Goal: Task Accomplishment & Management: Manage account settings

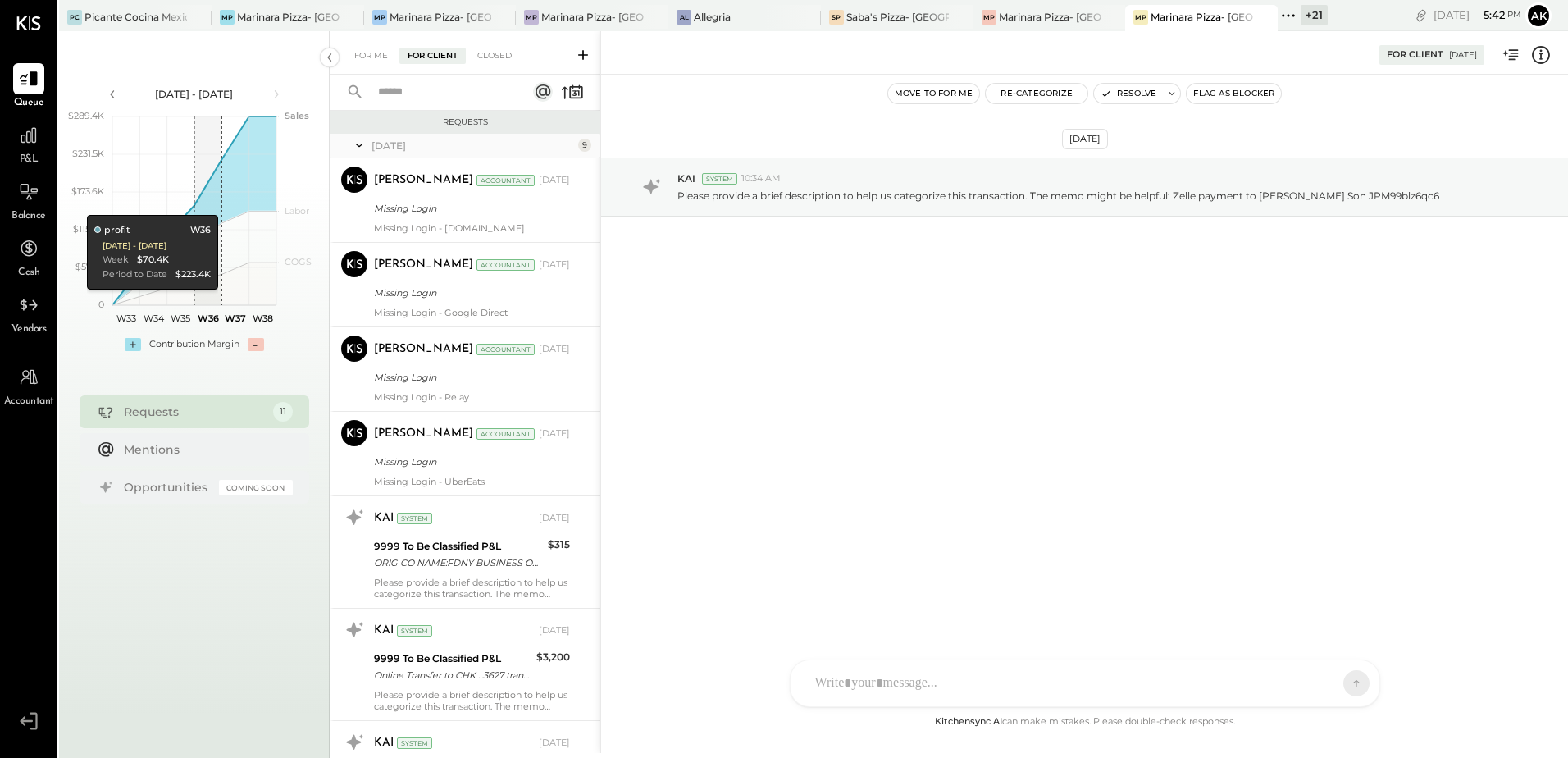
click at [929, 335] on div "[DATE] KAI System 10:34 AM Please provide a brief description to help us catego…" at bounding box center [1083, 227] width 966 height 224
click at [985, 58] on div "For Client [DATE]" at bounding box center [1083, 52] width 966 height 33
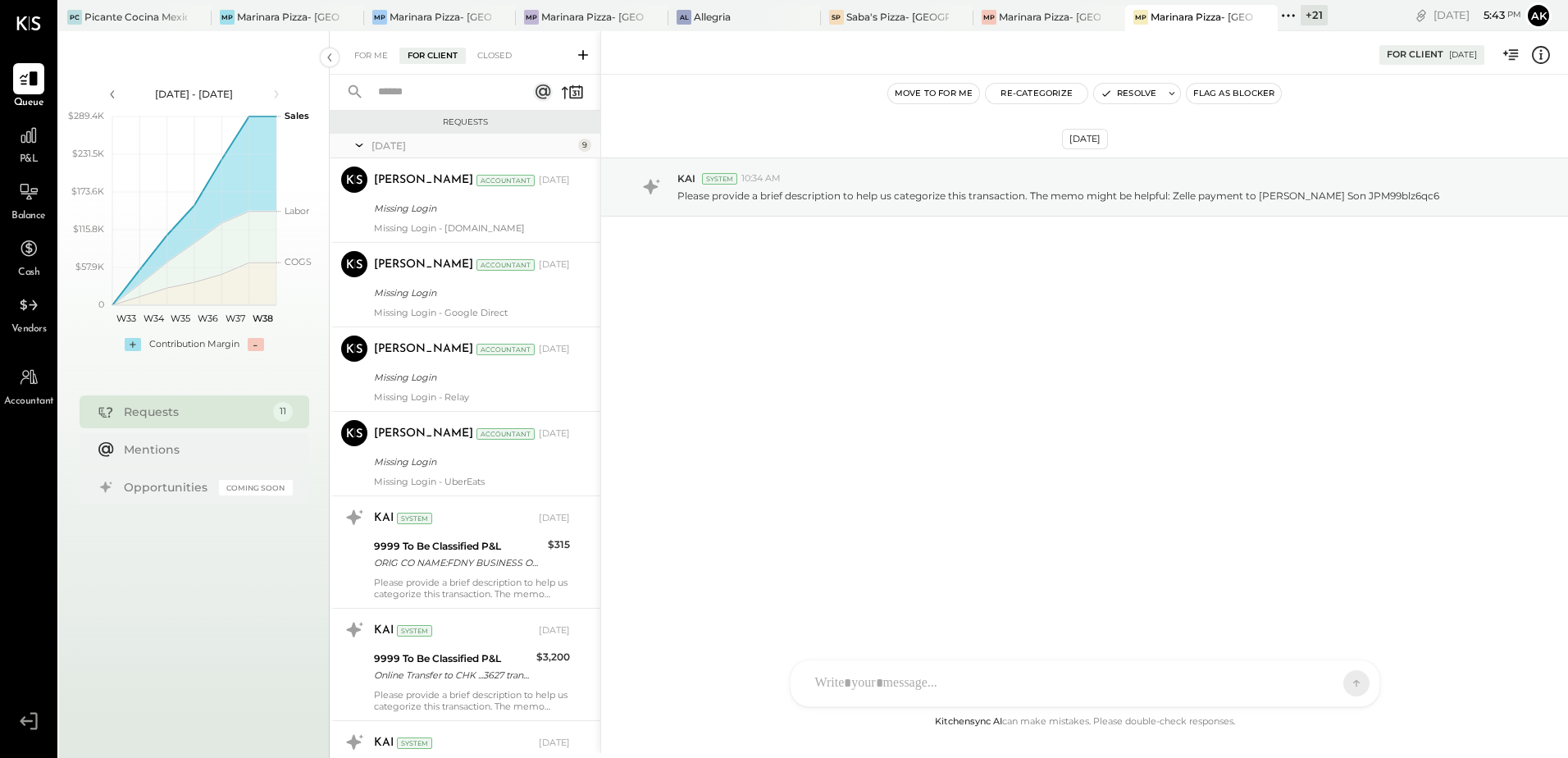
click at [946, 314] on div "[DATE] KAI System 10:34 AM Please provide a brief description to help us catego…" at bounding box center [1083, 227] width 966 height 224
click at [463, 11] on div at bounding box center [486, 17] width 57 height 24
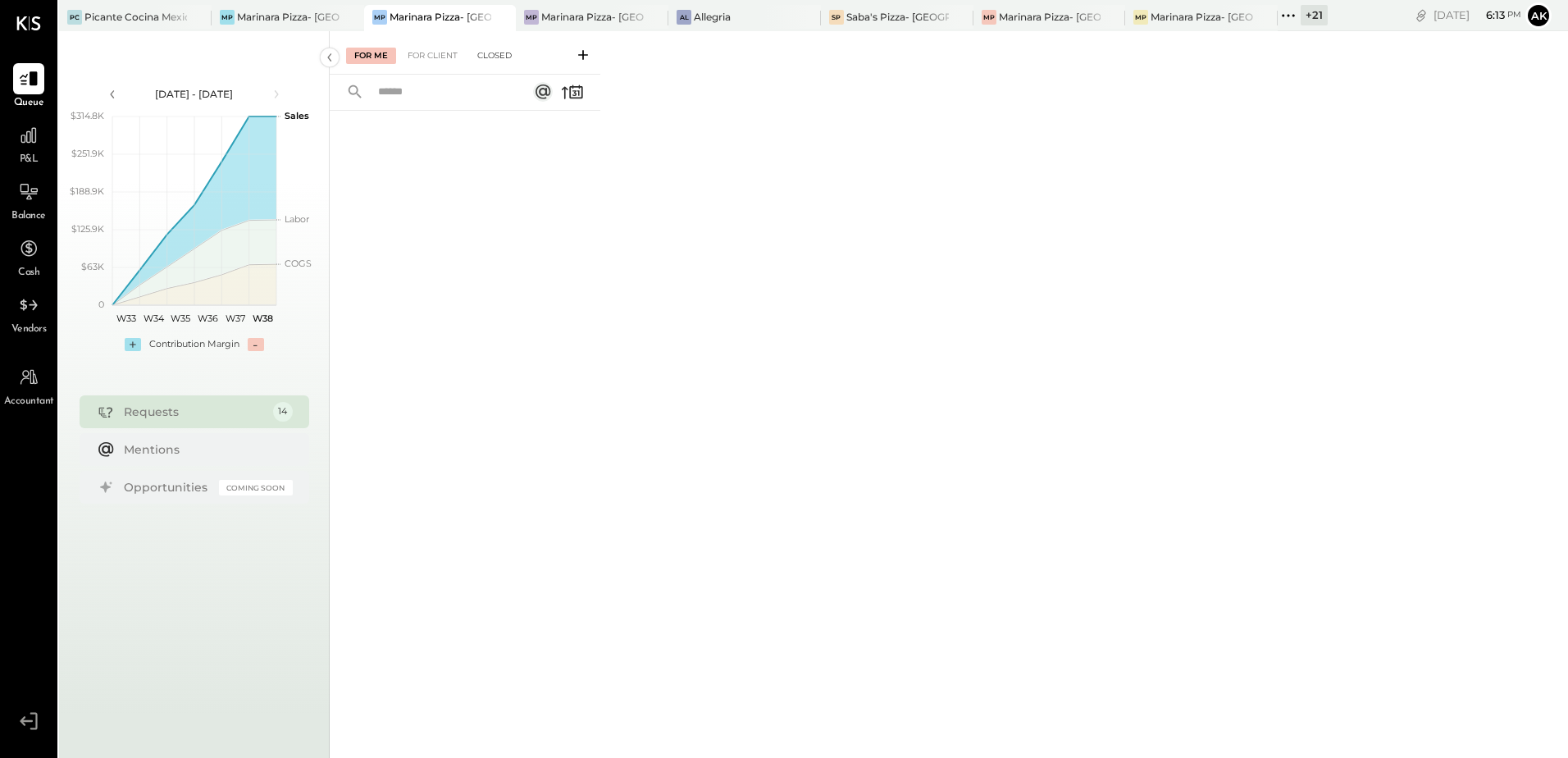
click at [517, 58] on div "Closed" at bounding box center [494, 55] width 51 height 17
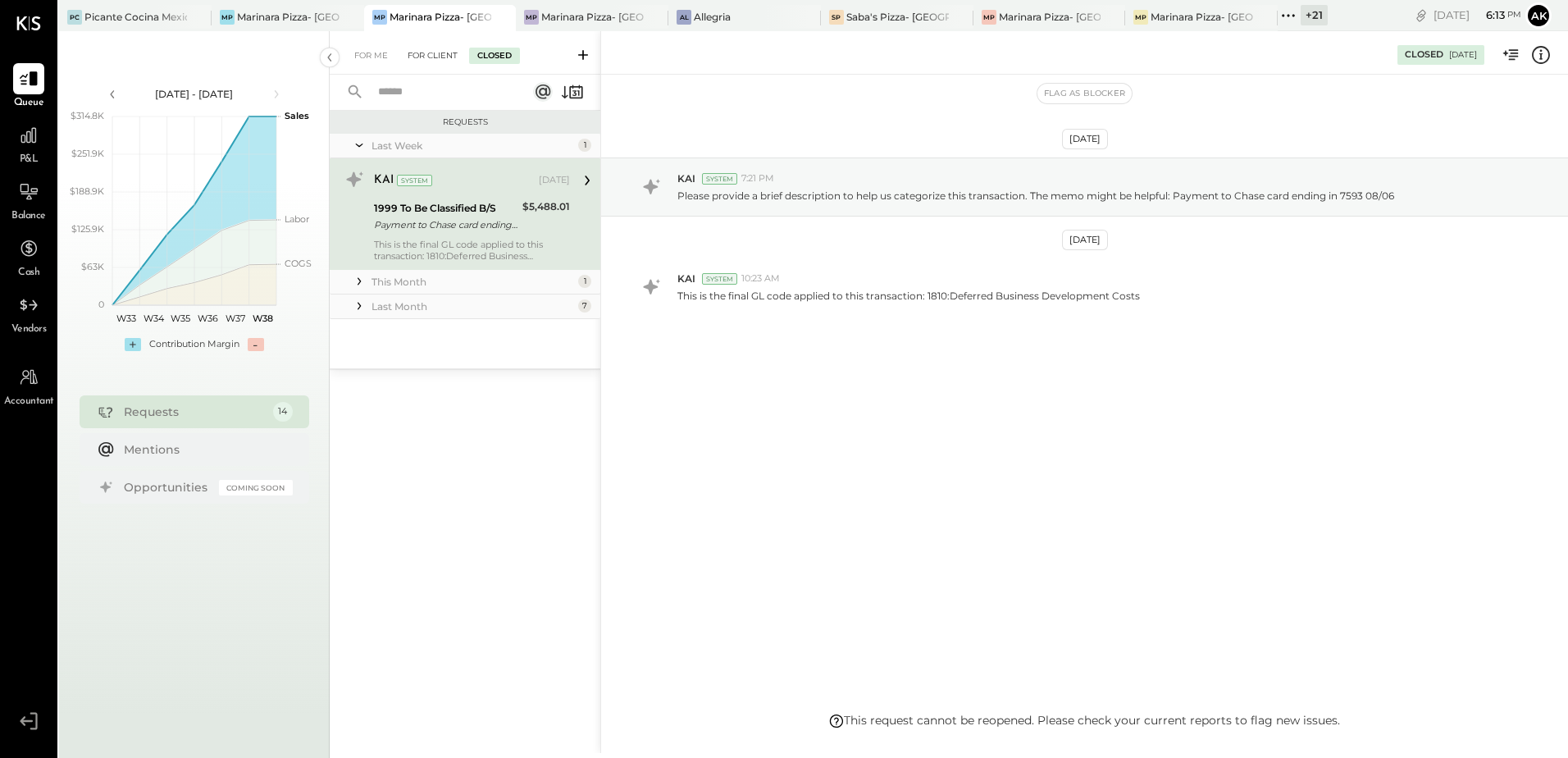
click at [434, 59] on div "For Client" at bounding box center [433, 55] width 67 height 17
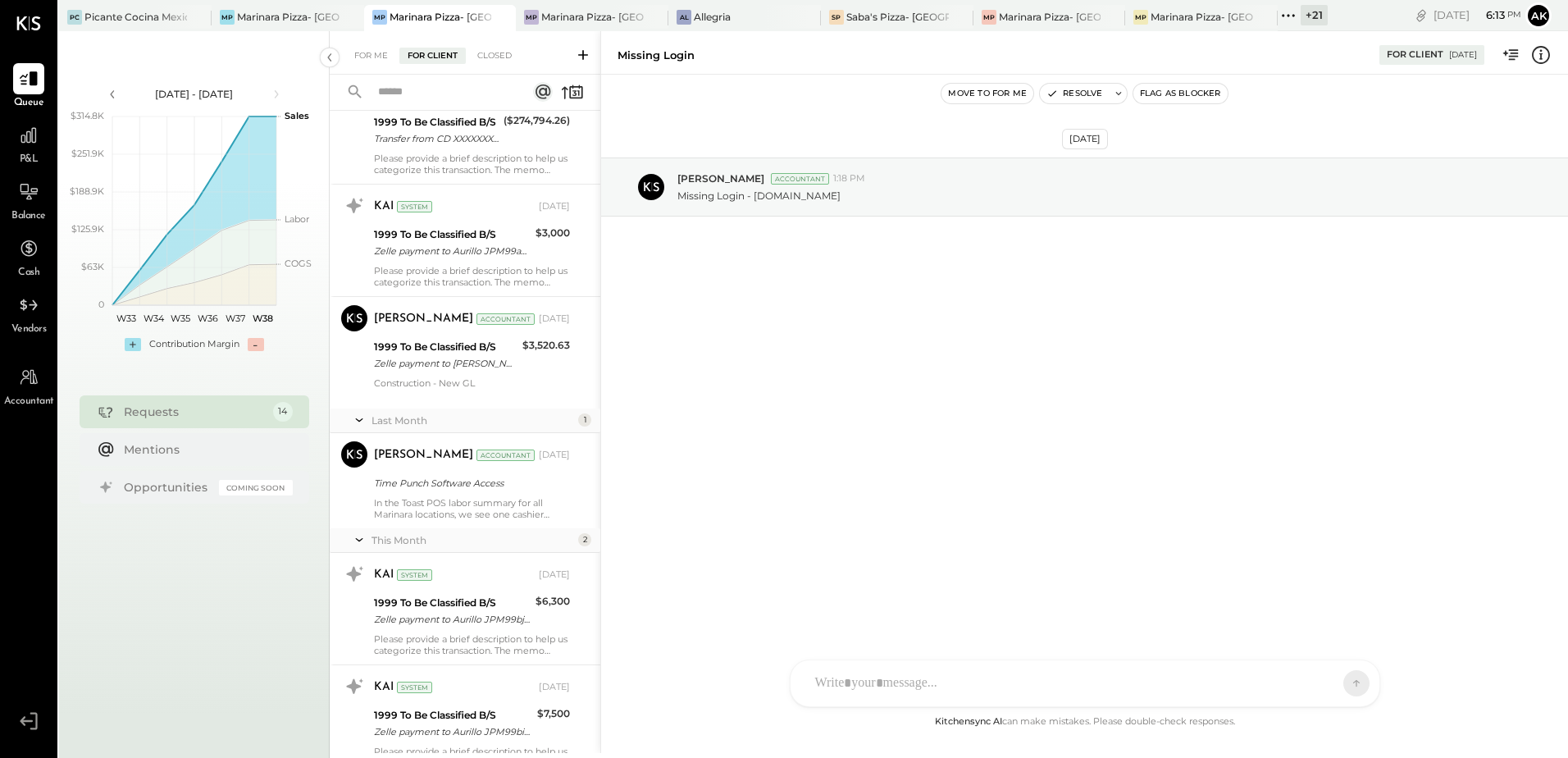
scroll to position [738, 0]
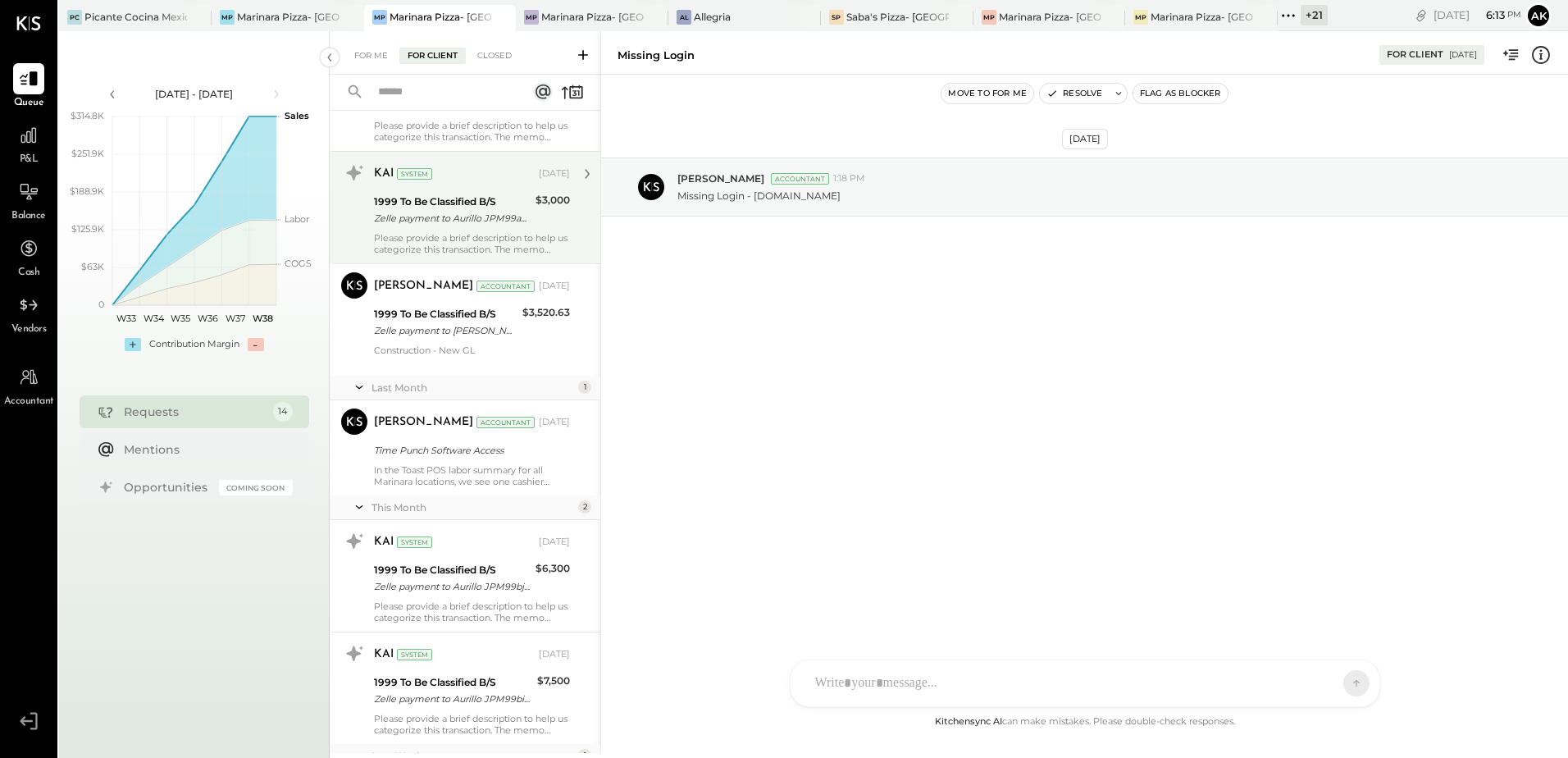
click at [480, 222] on div "Zelle payment to Aurillo JPM99axcr2uo" at bounding box center [452, 218] width 157 height 17
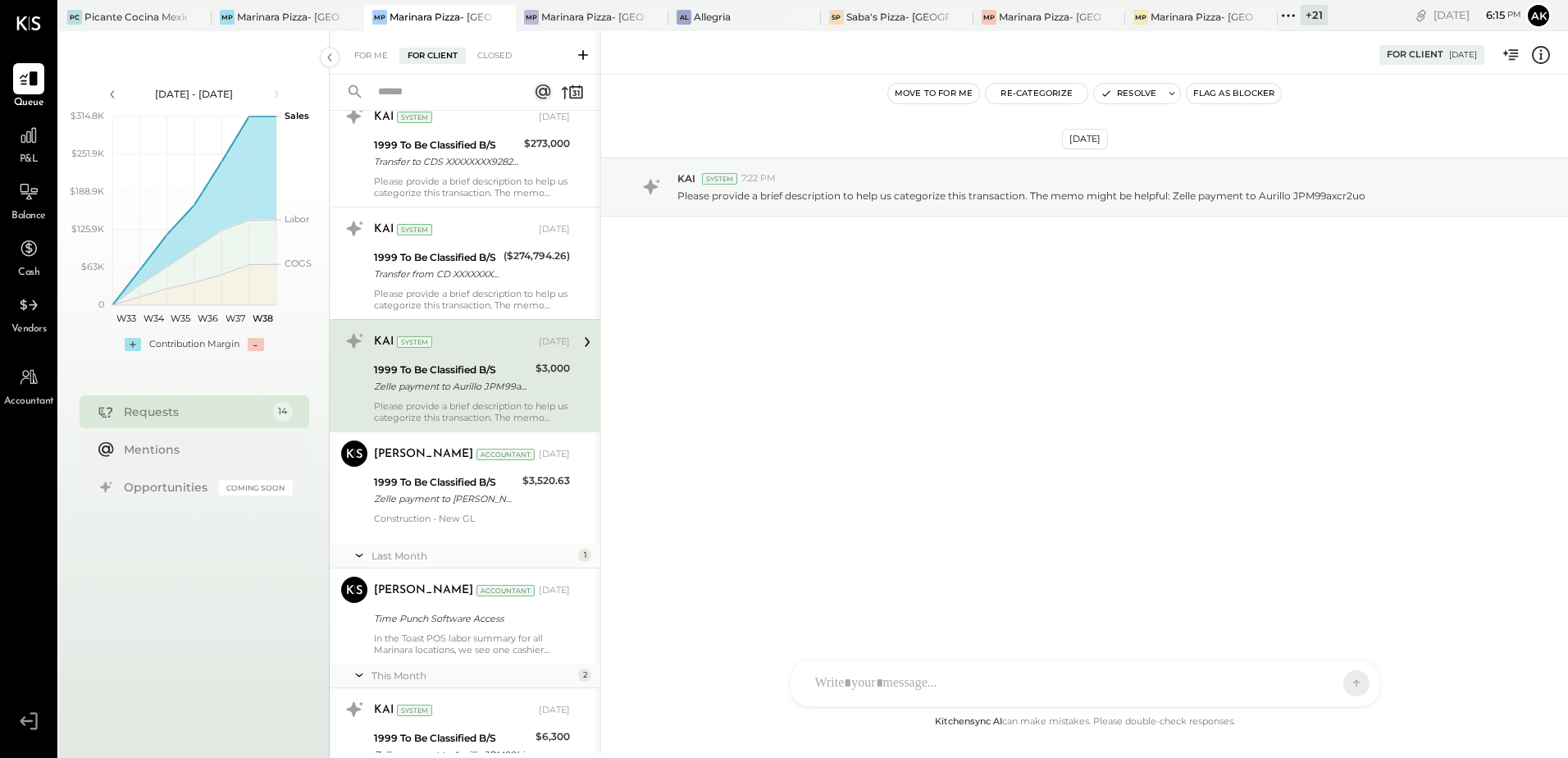
scroll to position [502, 0]
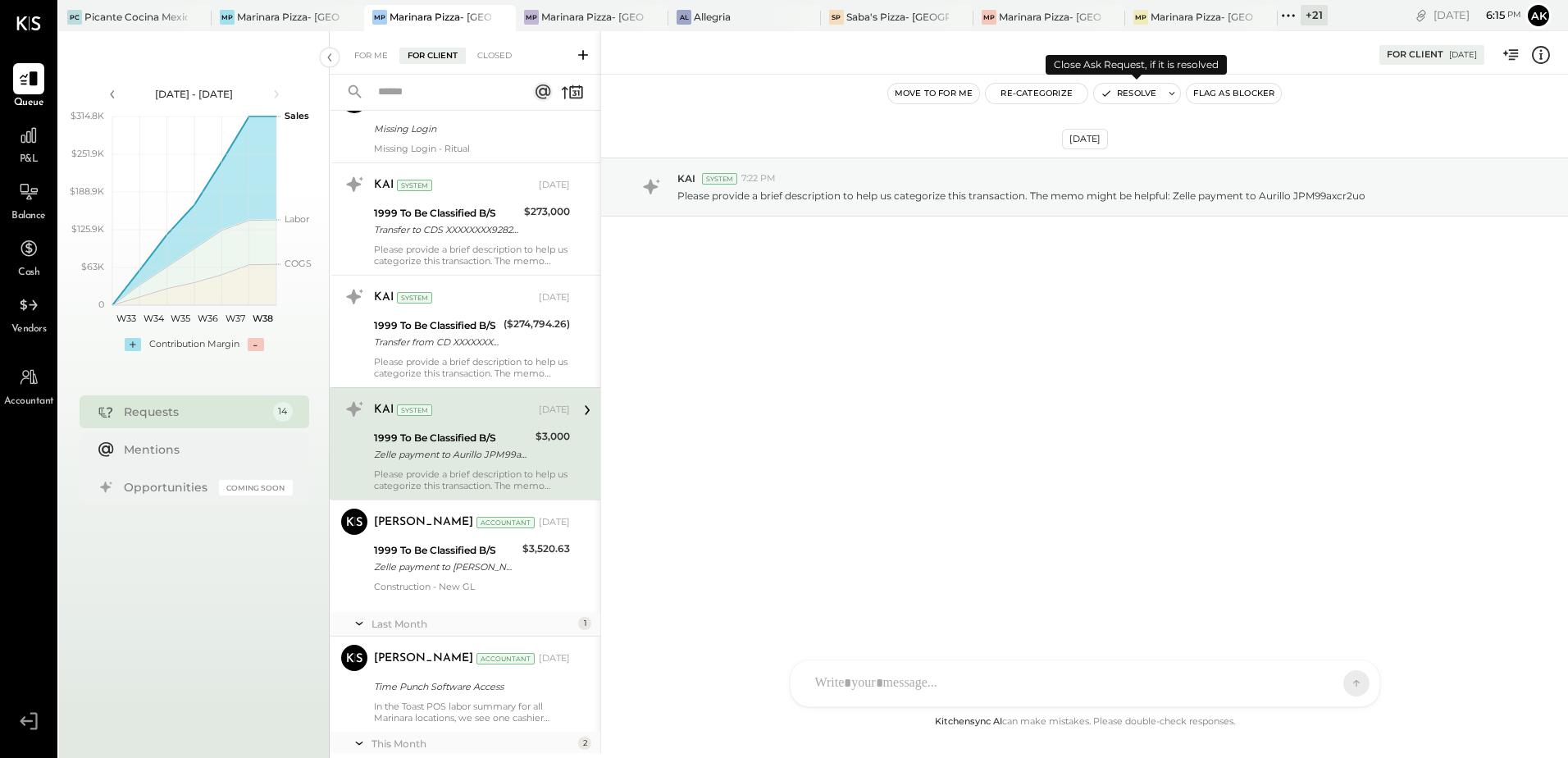
click at [1145, 89] on button "Resolve" at bounding box center [1128, 93] width 69 height 19
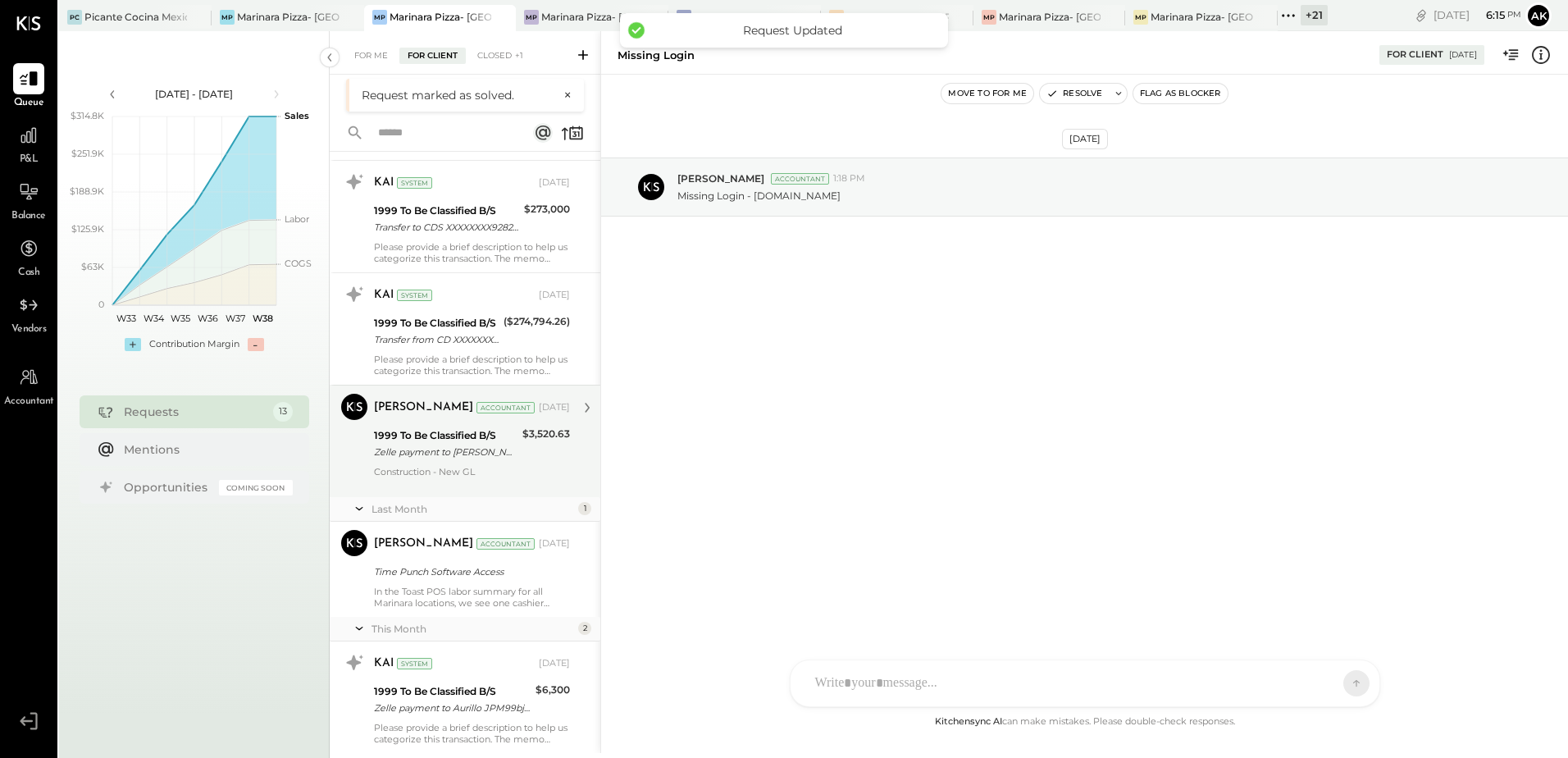
scroll to position [574, 0]
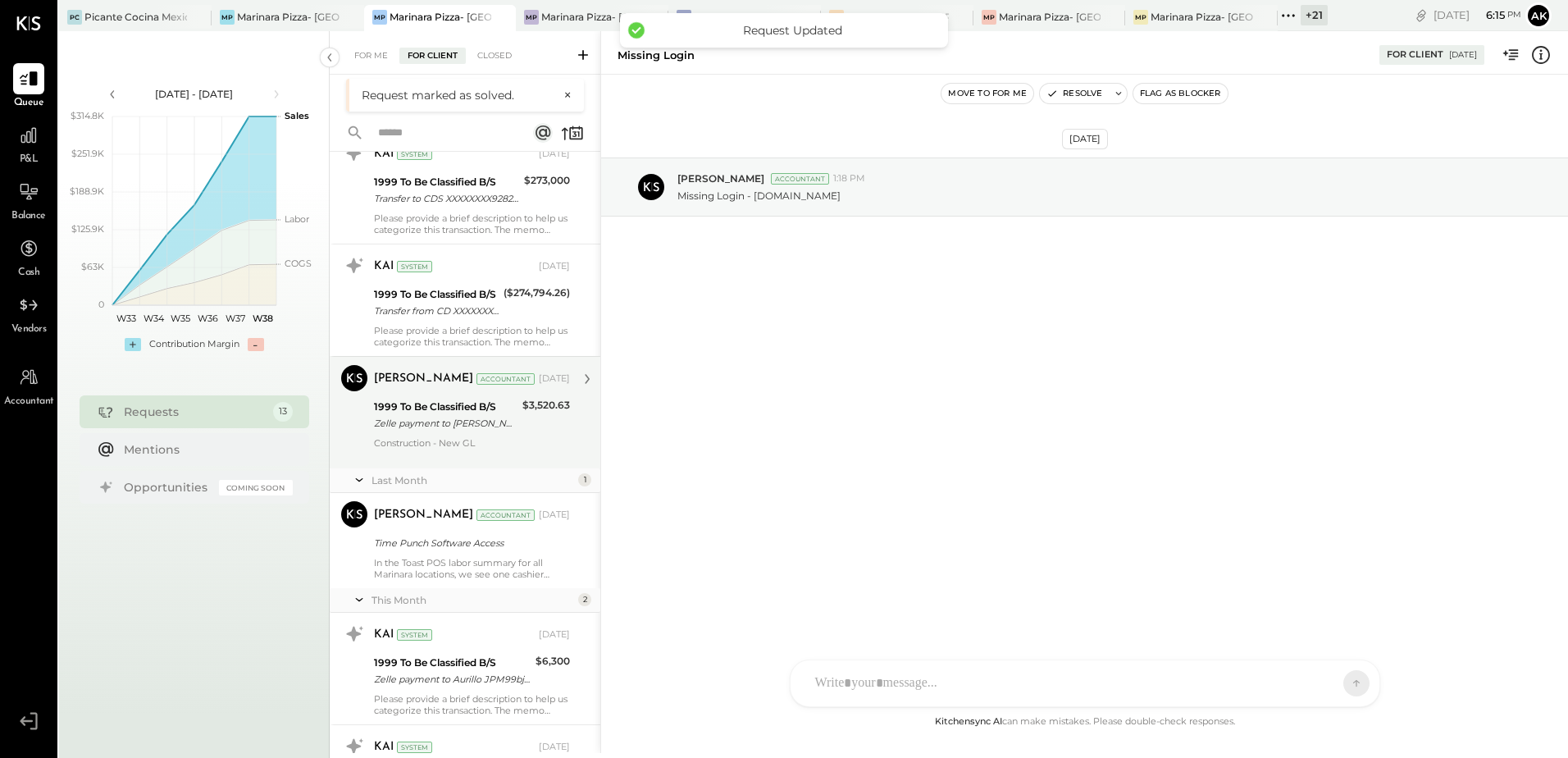
click at [514, 448] on div at bounding box center [471, 454] width 196 height 11
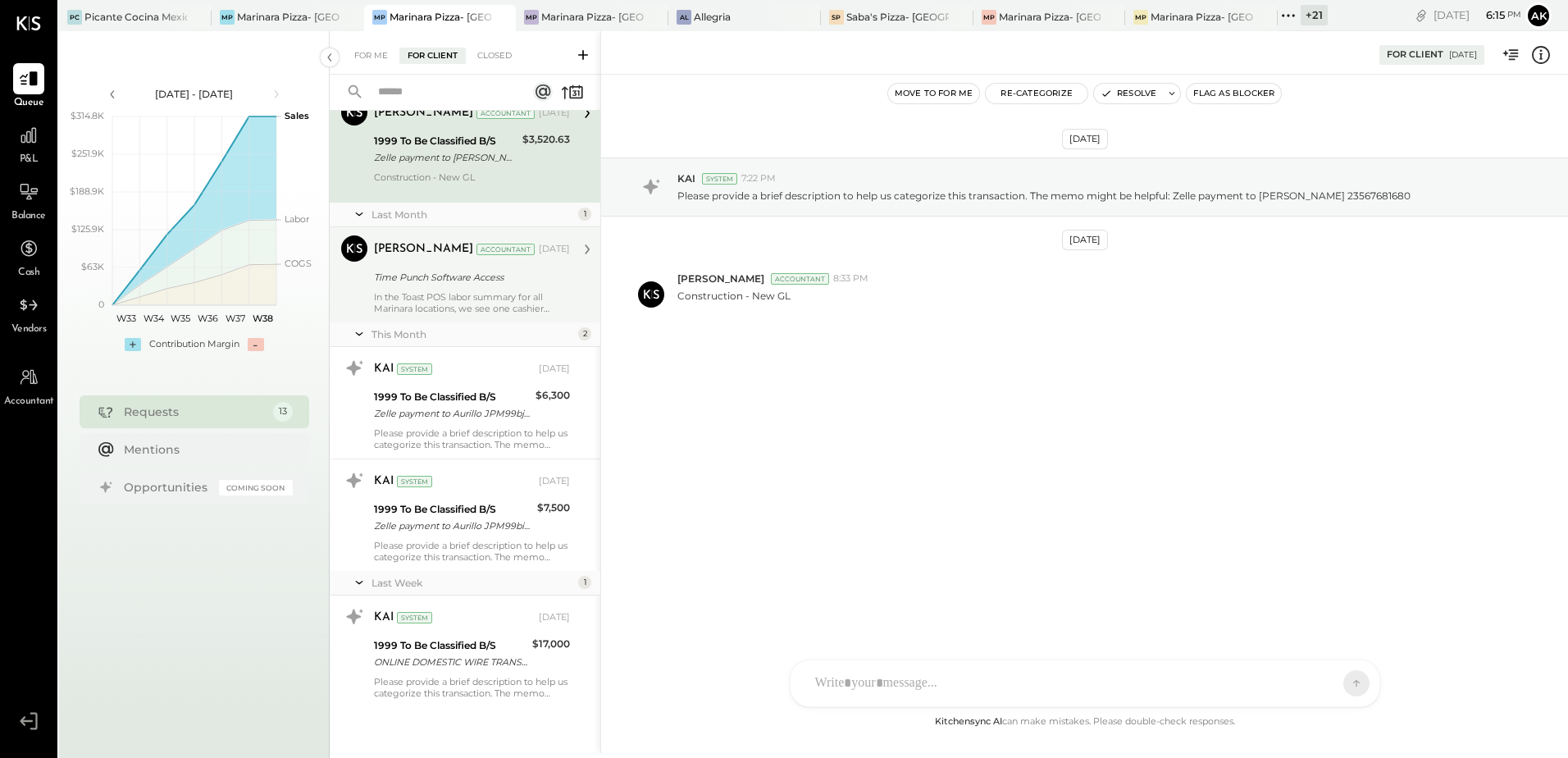
scroll to position [799, 0]
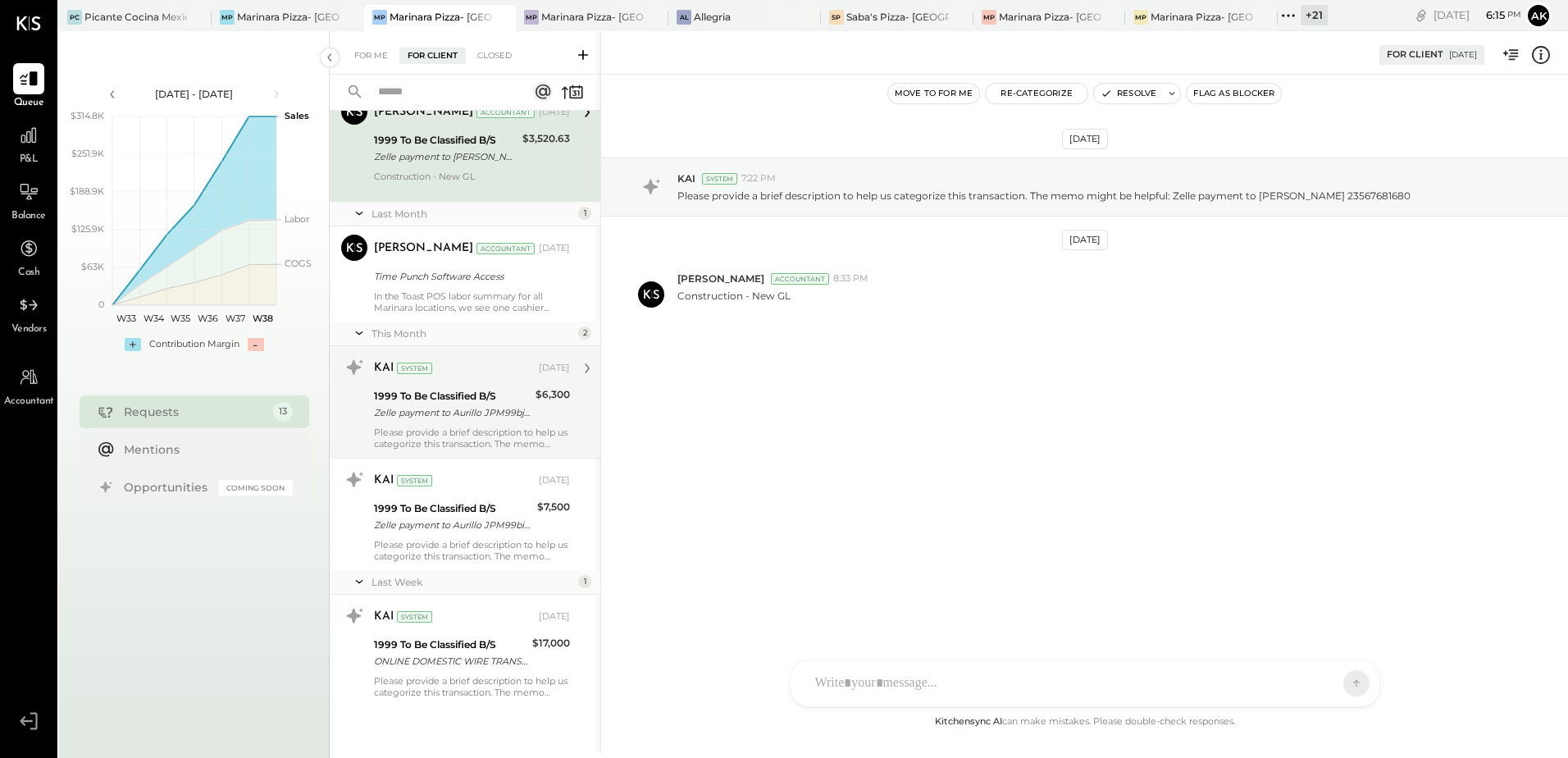
click at [504, 403] on div "1999 To Be Classified B/S" at bounding box center [452, 396] width 157 height 17
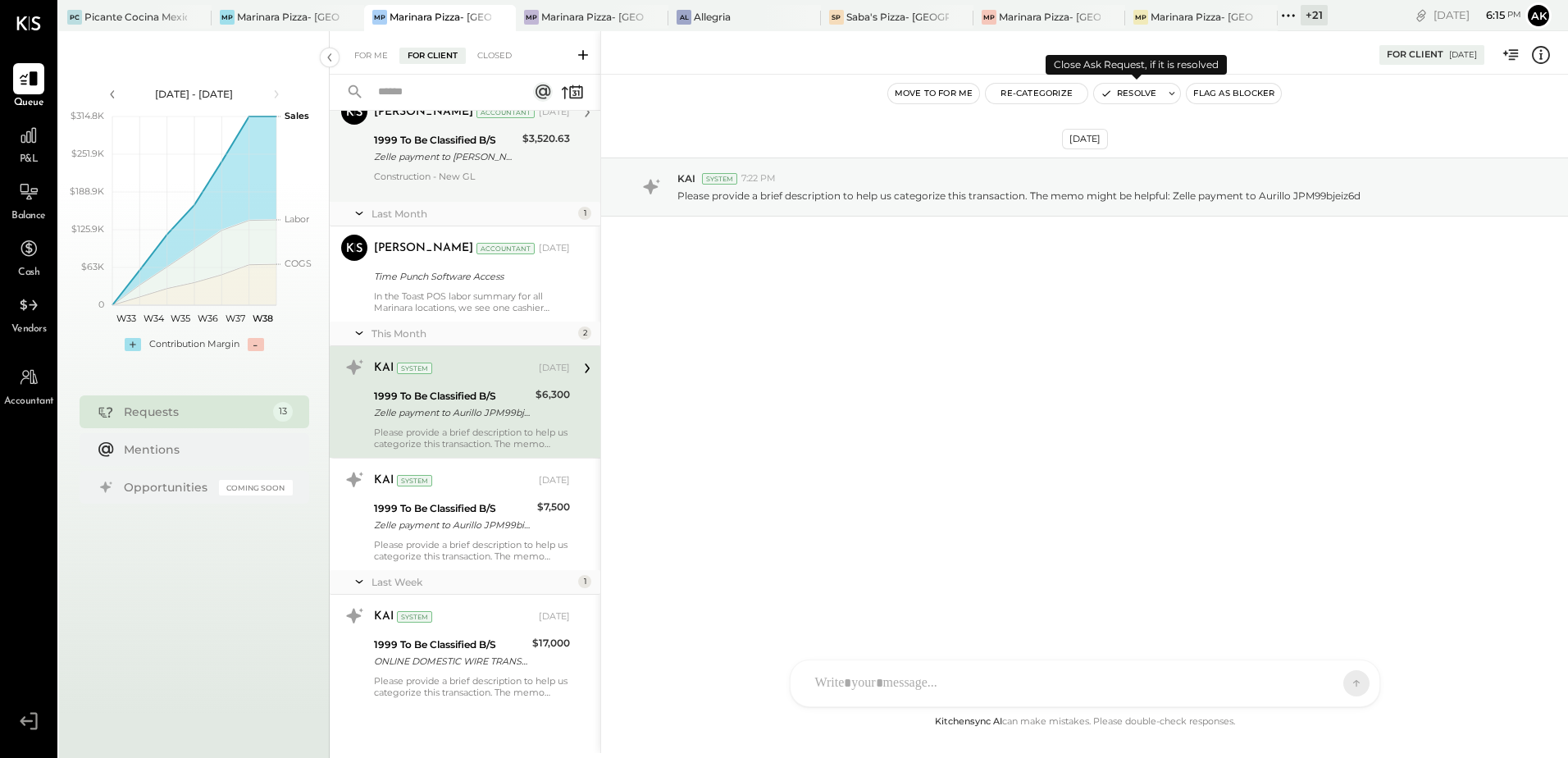
click at [1146, 93] on button "Resolve" at bounding box center [1128, 93] width 69 height 19
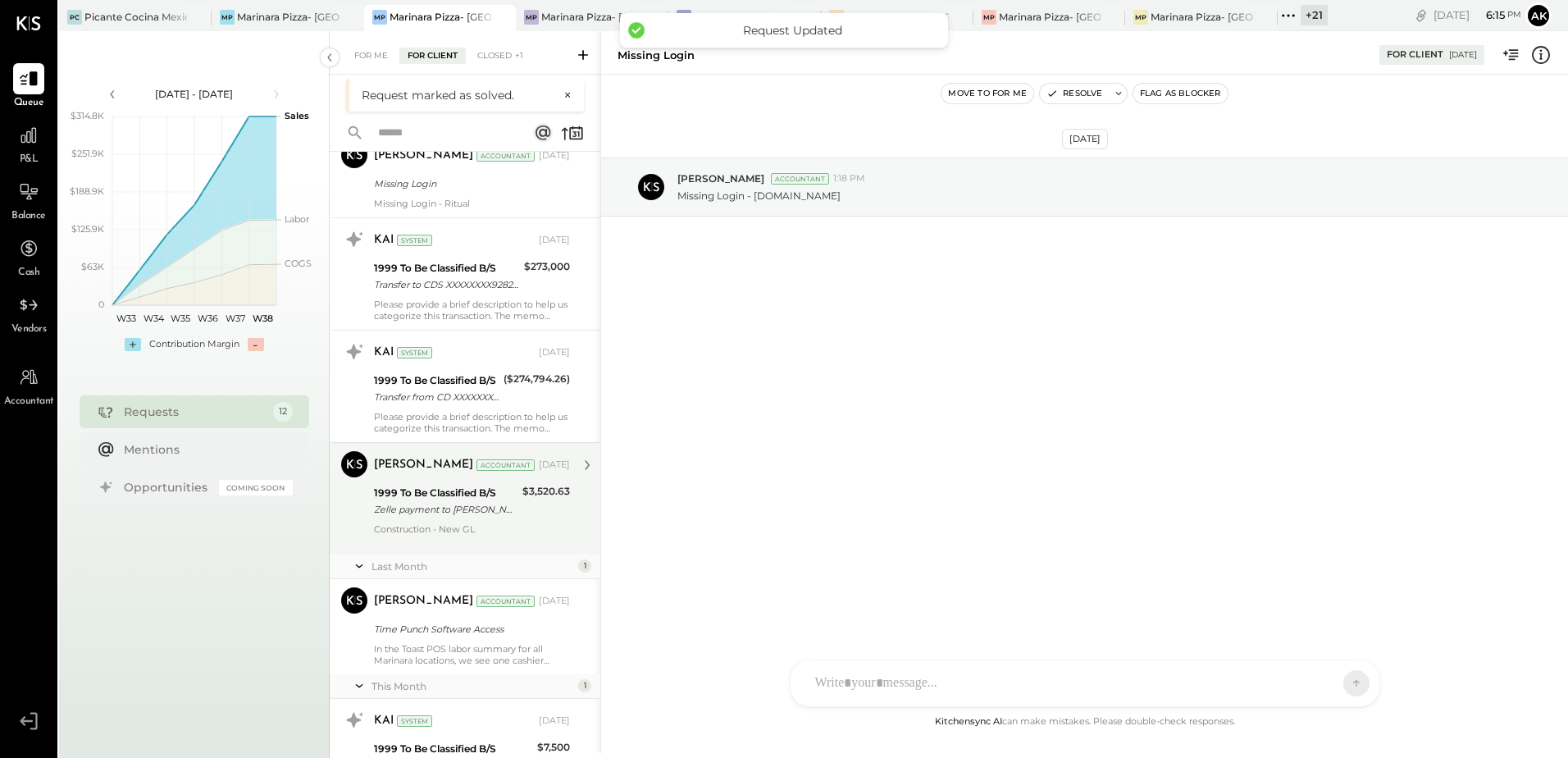
scroll to position [687, 0]
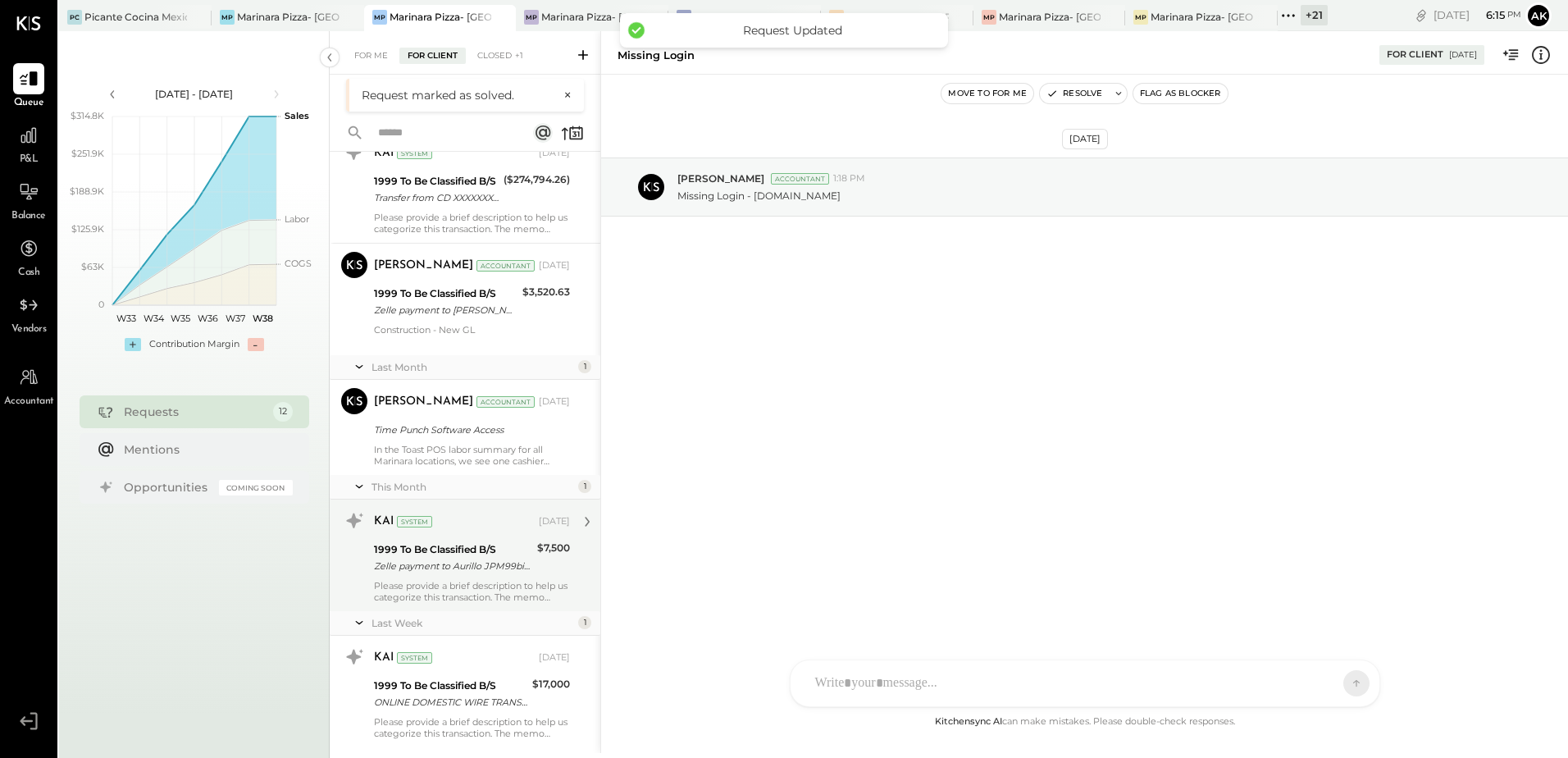
click at [519, 588] on div "Please provide a brief description to help us categorize this transaction. The …" at bounding box center [471, 591] width 196 height 23
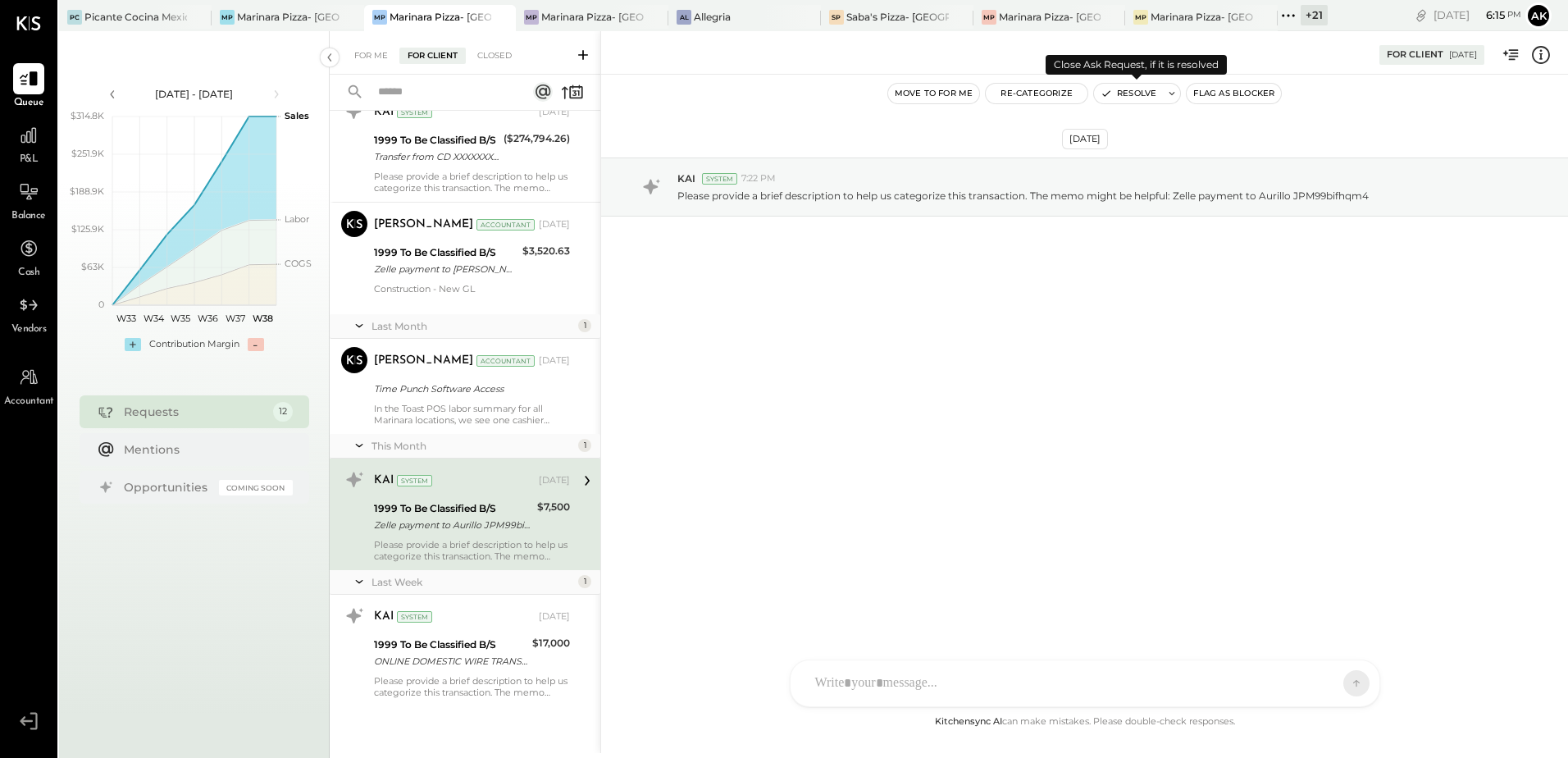
click at [1114, 91] on button "Resolve" at bounding box center [1128, 93] width 69 height 19
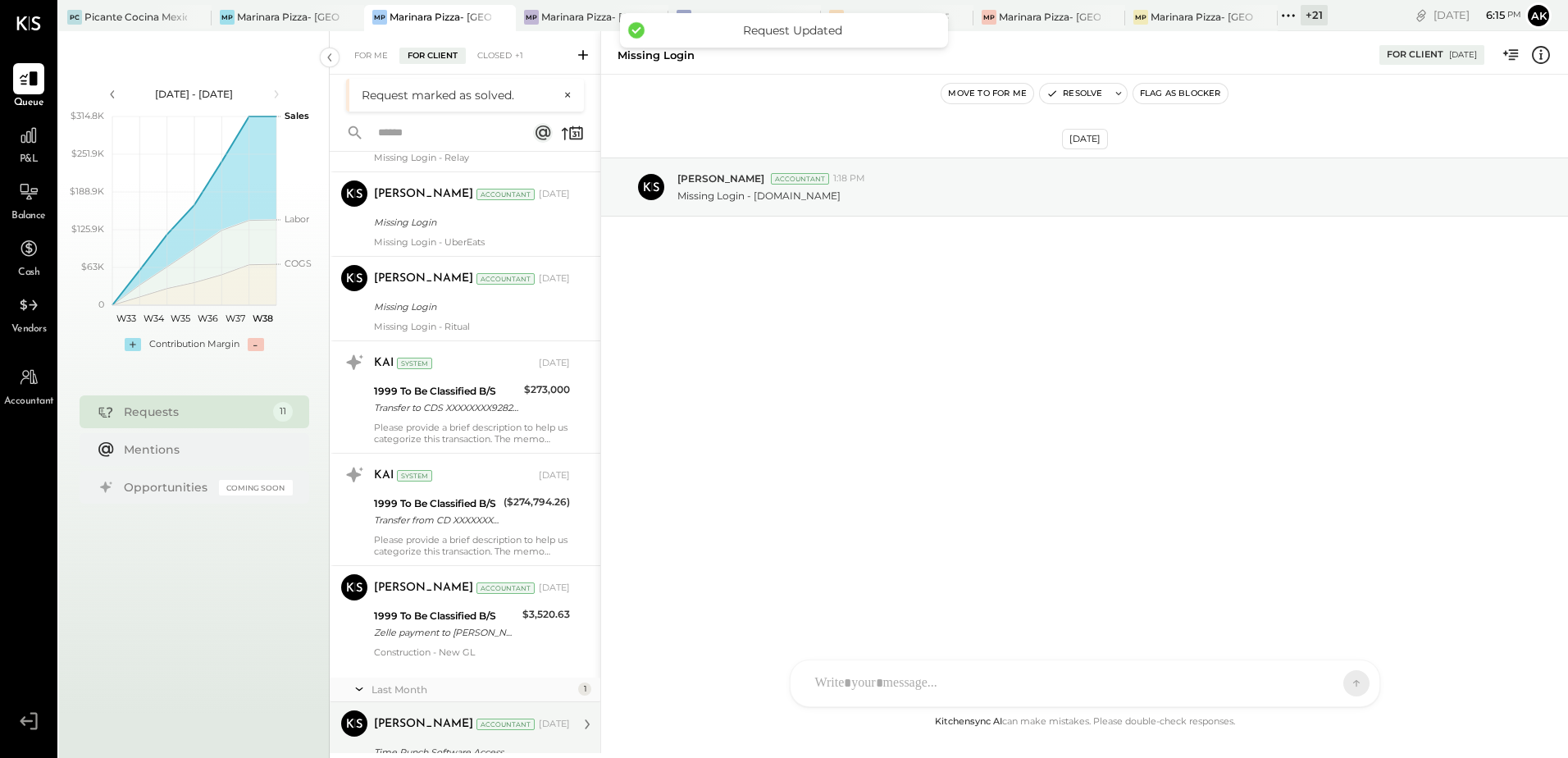
scroll to position [551, 0]
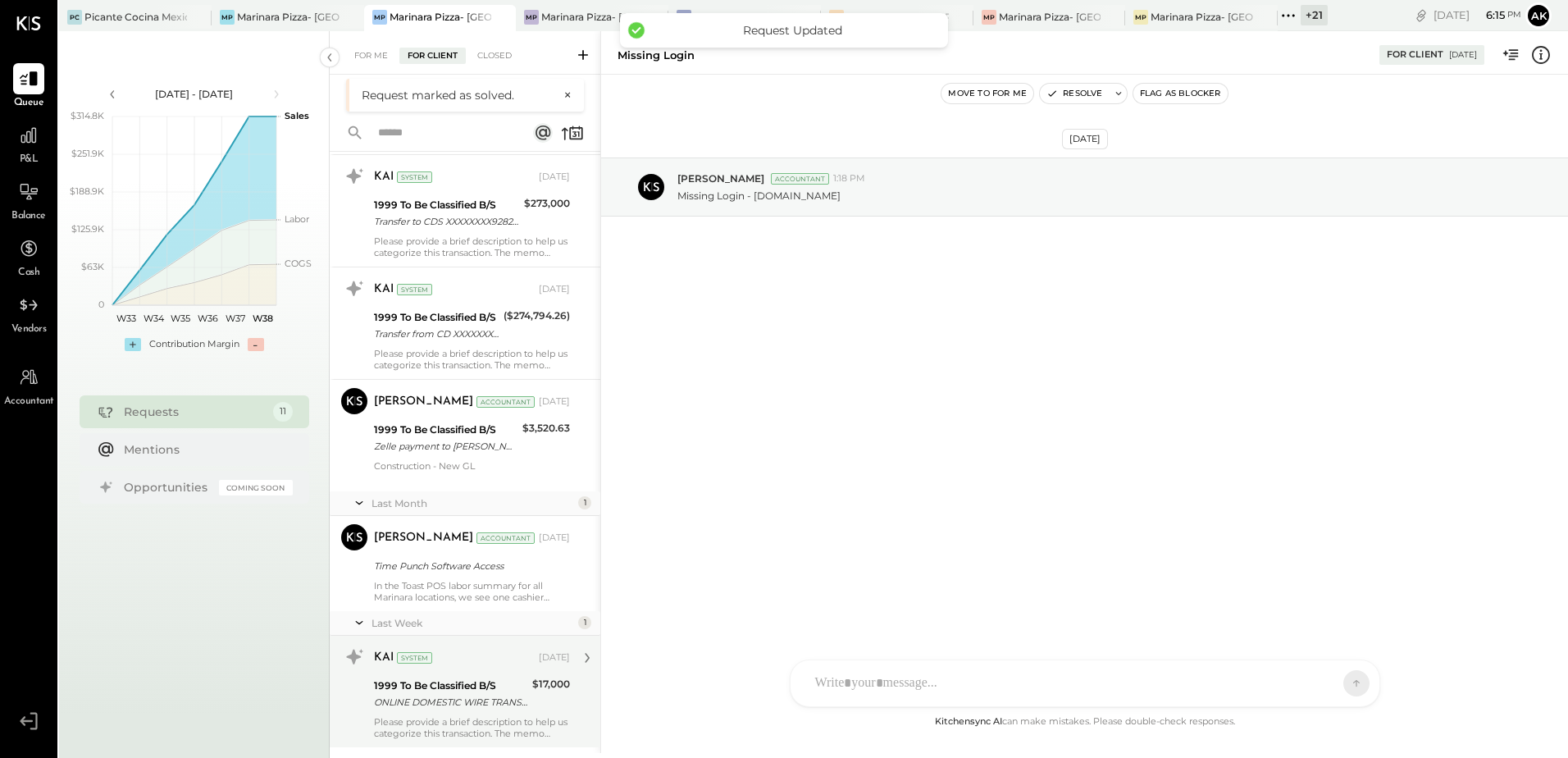
click at [471, 699] on div "ONLINE DOMESTIC WIRE TRANSFER VIA: FLAGSTAR BANK, NA/[US_BANK_ROUTING_MICR] A/C…" at bounding box center [450, 702] width 153 height 17
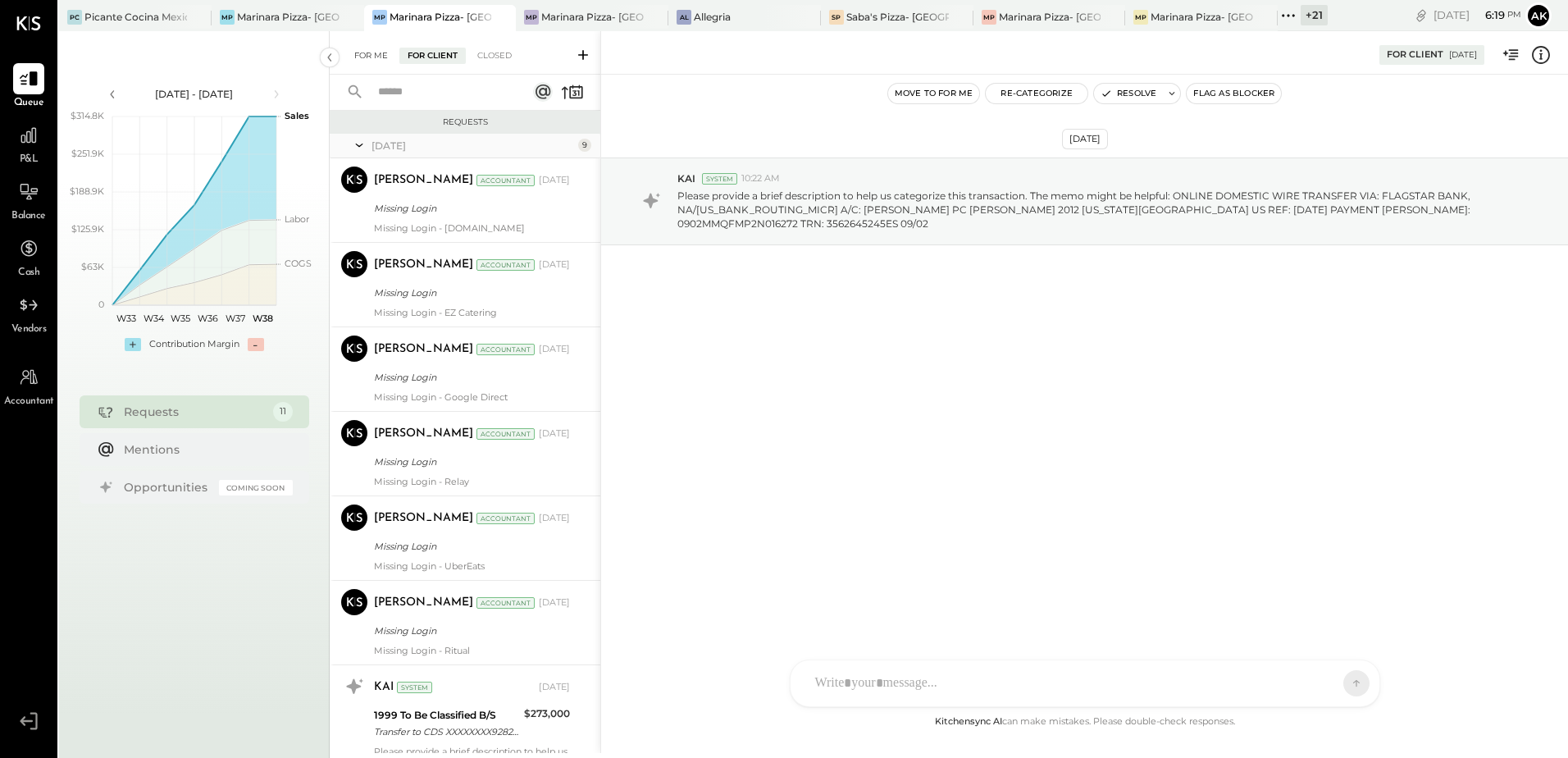
click at [371, 59] on div "For Me" at bounding box center [370, 55] width 50 height 17
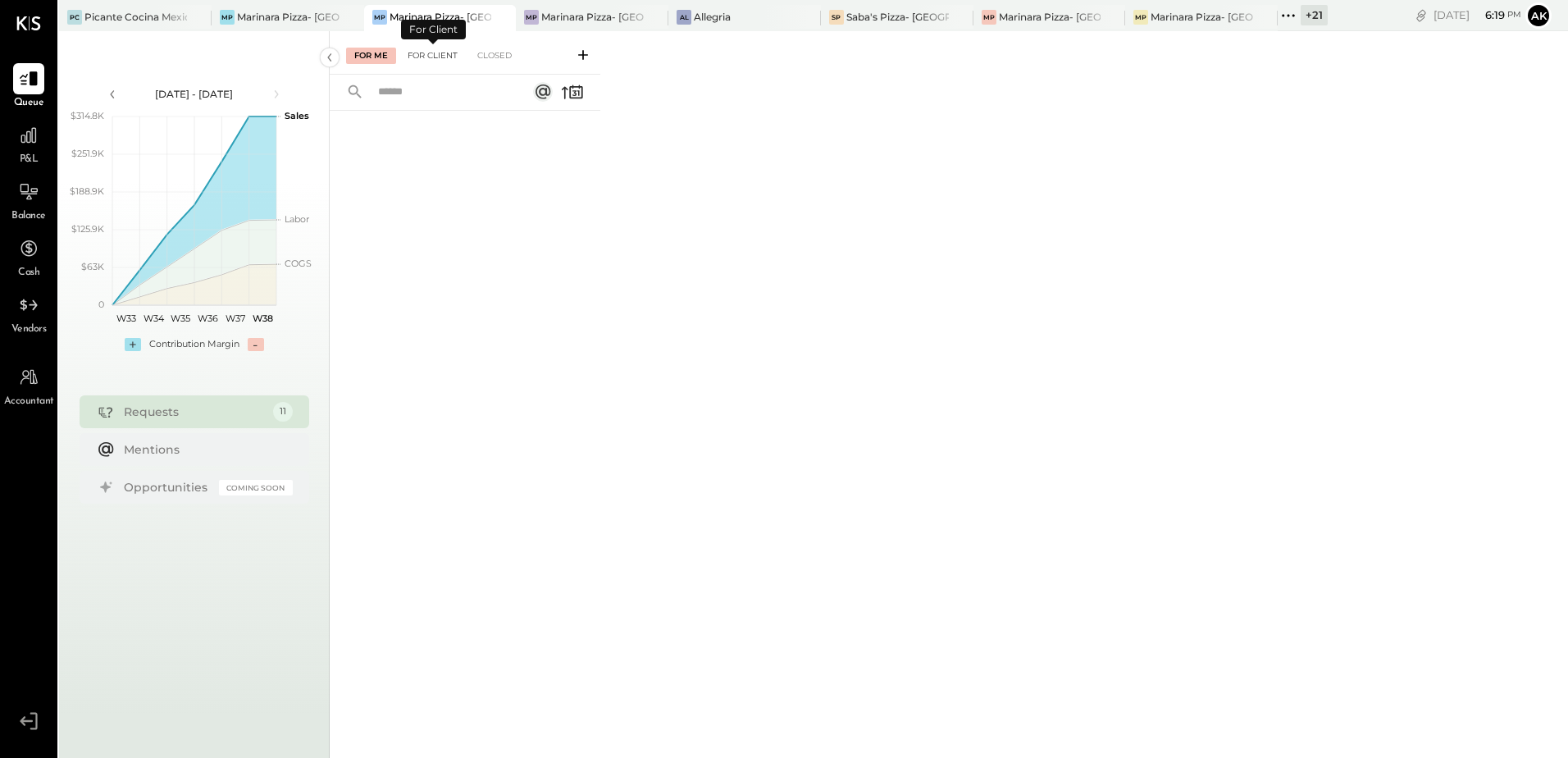
click at [433, 55] on div "For Client" at bounding box center [433, 55] width 67 height 17
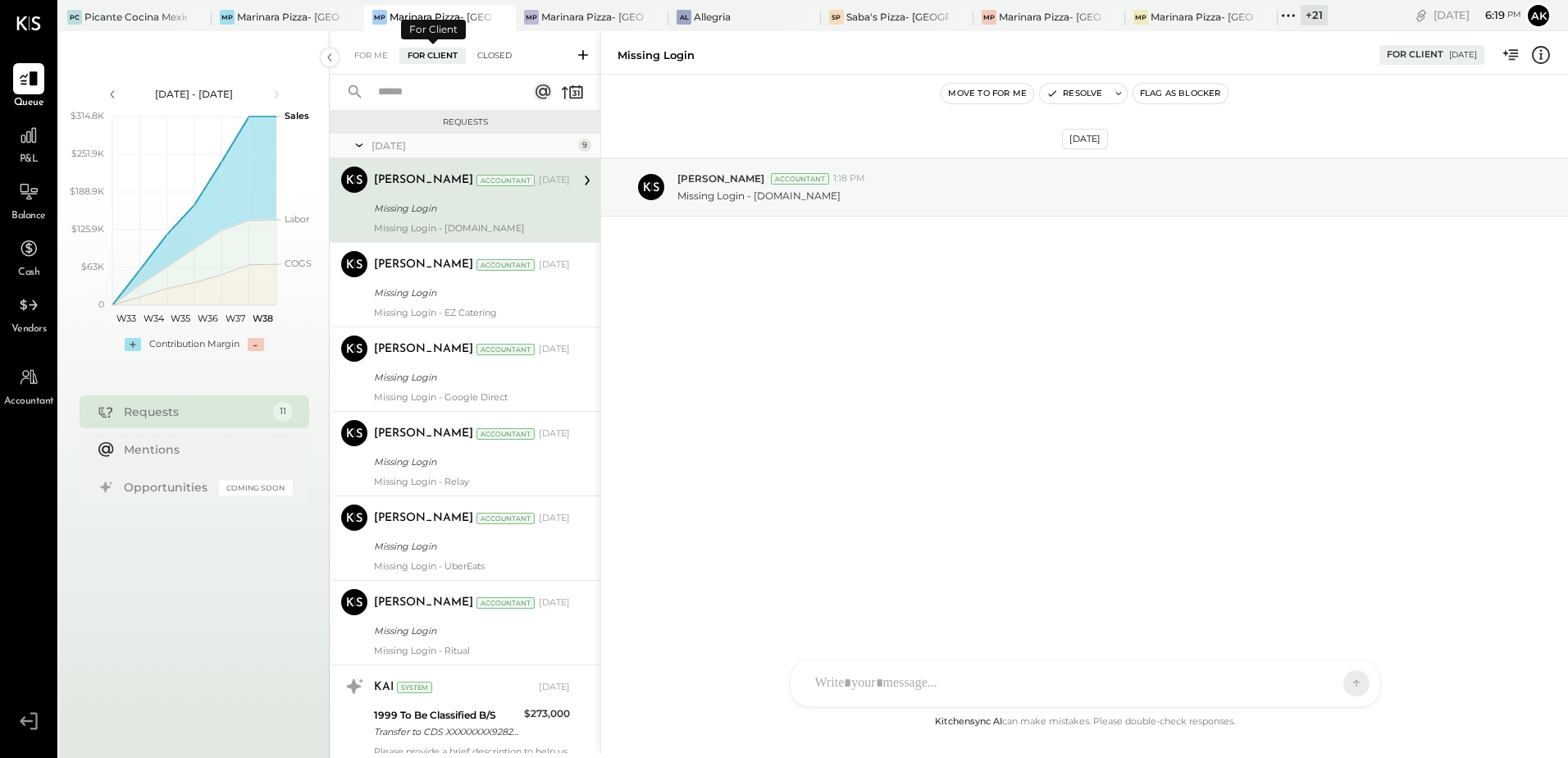
click at [488, 55] on div "Closed" at bounding box center [494, 55] width 51 height 17
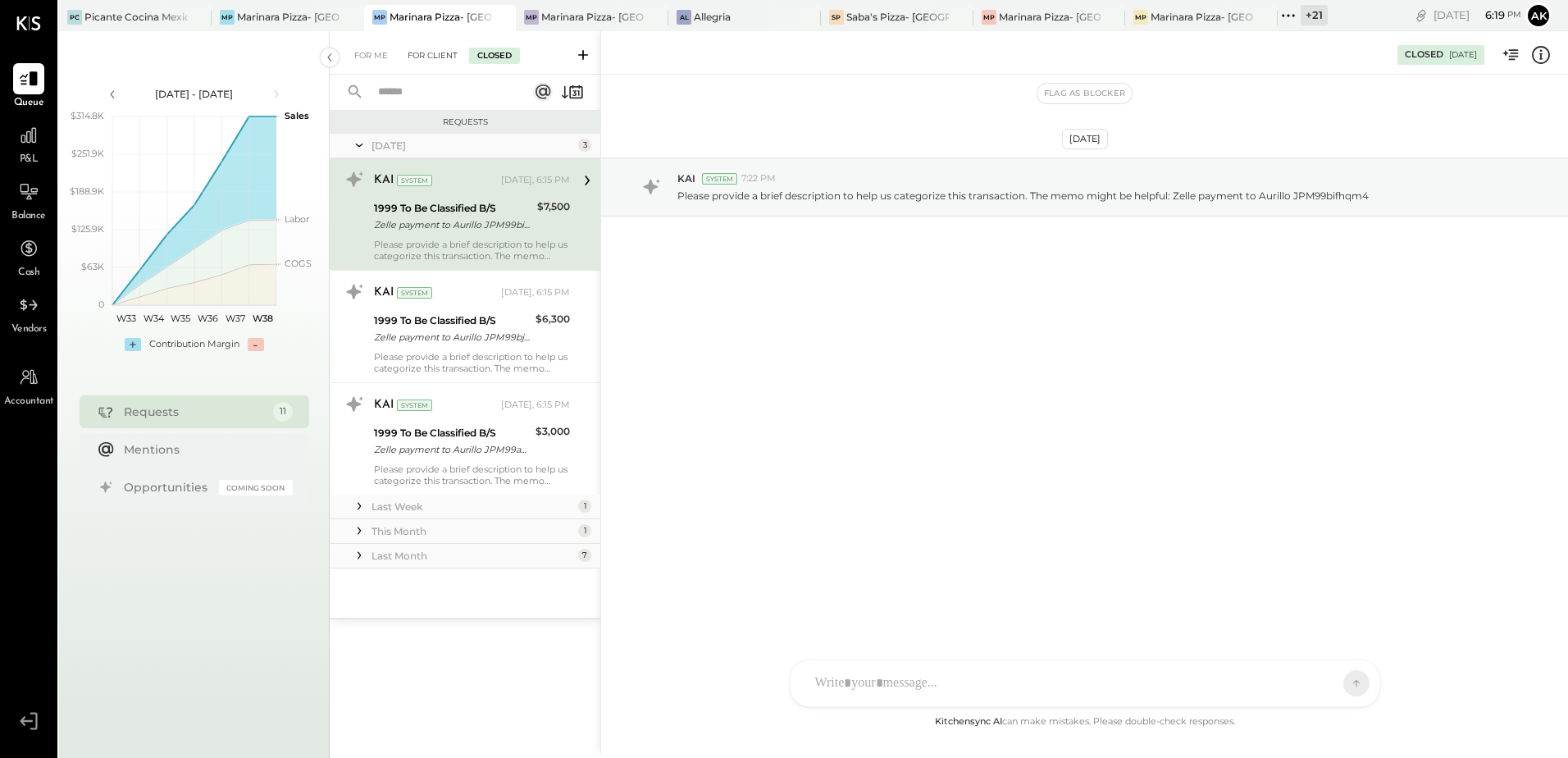
click at [441, 54] on div "For Client" at bounding box center [433, 55] width 67 height 17
